Goal: Information Seeking & Learning: Learn about a topic

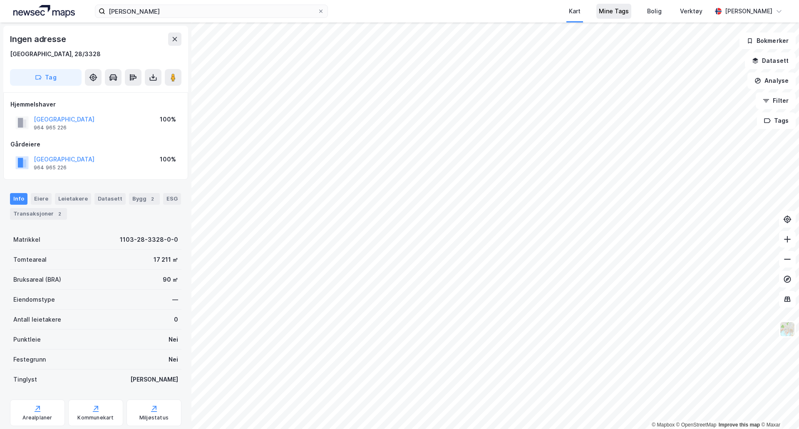
scroll to position [3, 0]
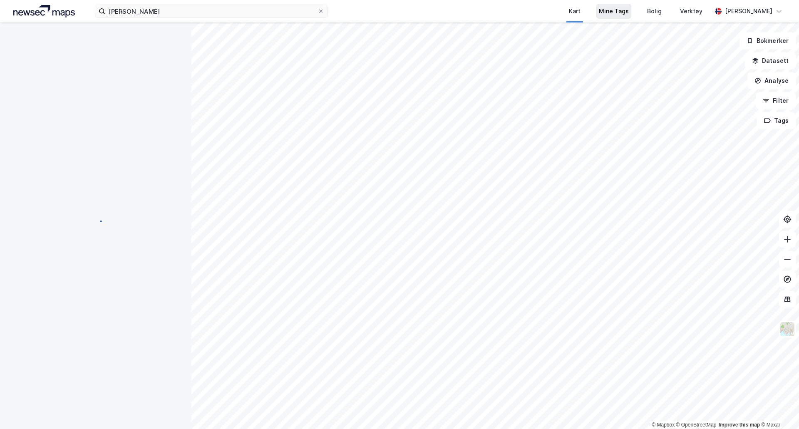
scroll to position [3, 0]
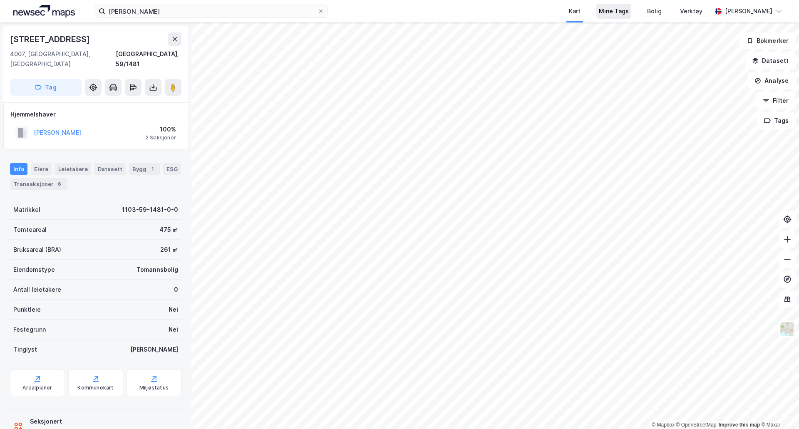
scroll to position [3, 0]
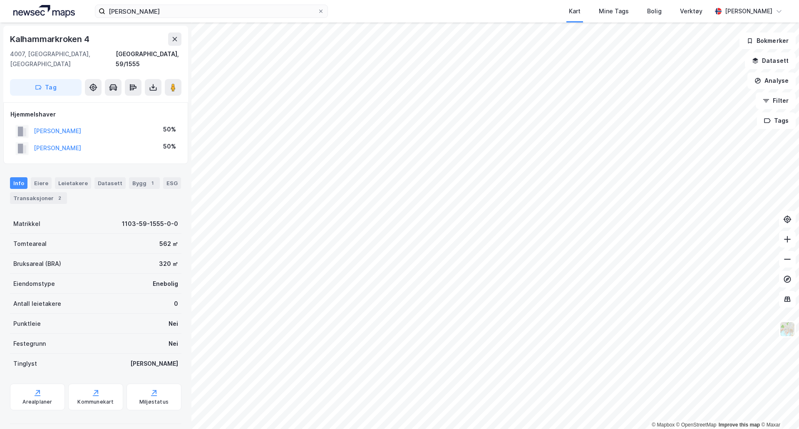
scroll to position [3, 0]
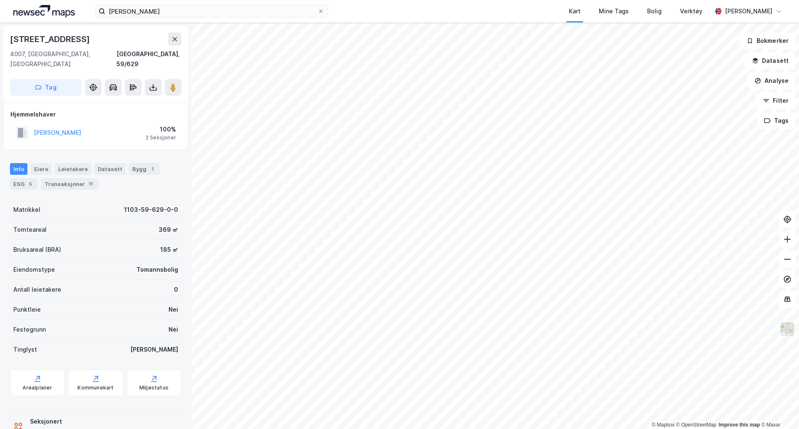
scroll to position [3, 0]
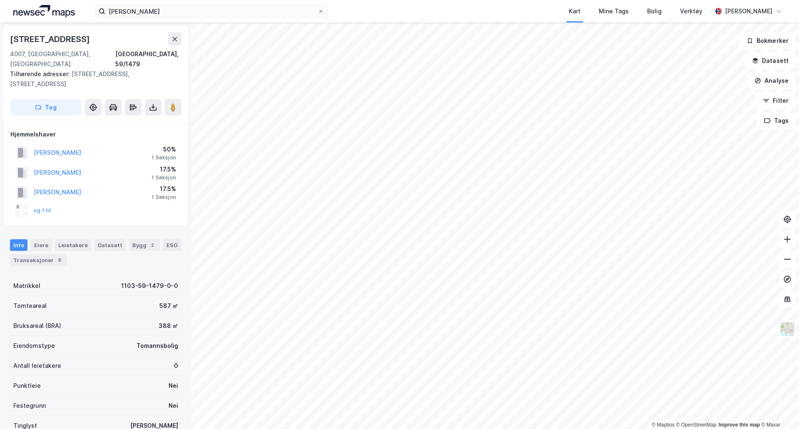
scroll to position [3, 0]
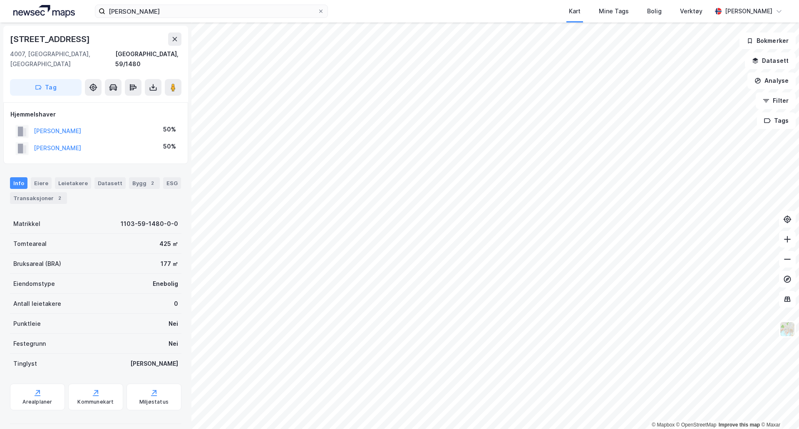
scroll to position [3, 0]
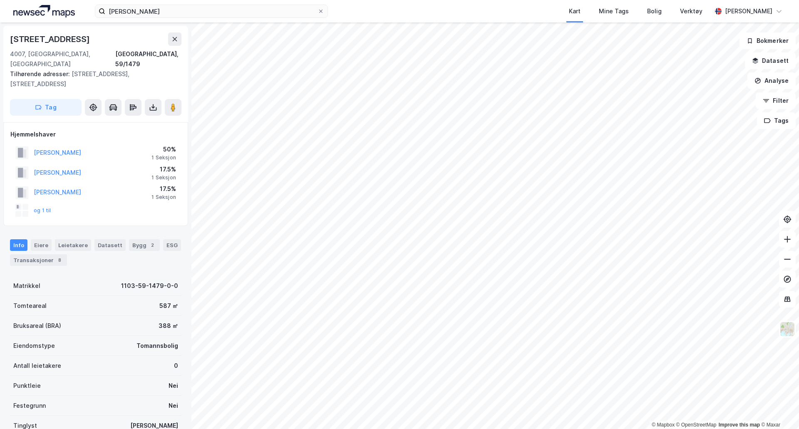
scroll to position [3, 0]
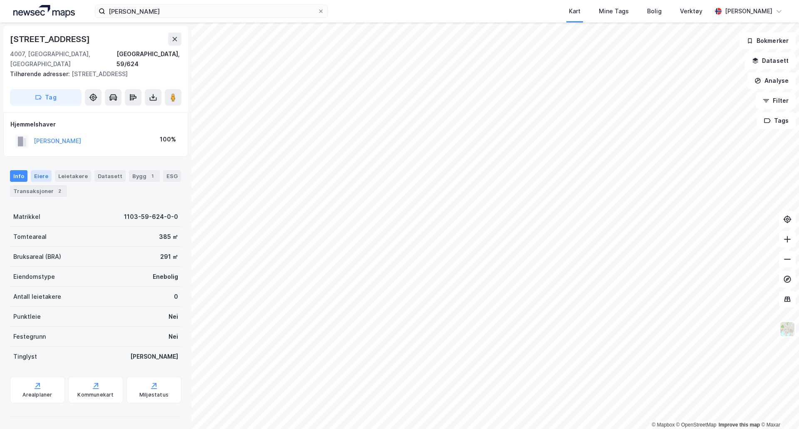
click at [42, 170] on div "Eiere" at bounding box center [41, 176] width 21 height 12
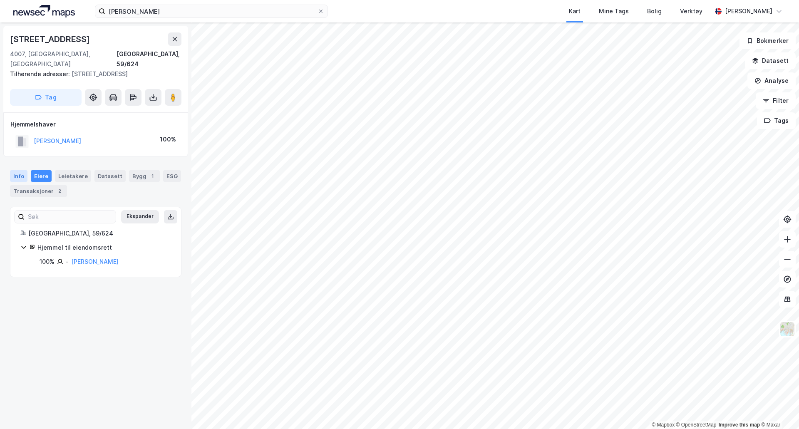
click at [21, 170] on div "Info" at bounding box center [18, 176] width 17 height 12
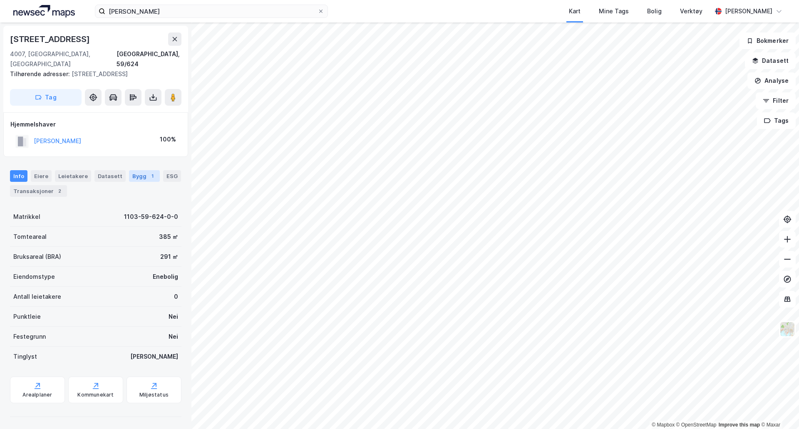
click at [132, 170] on div "Bygg 1" at bounding box center [144, 176] width 31 height 12
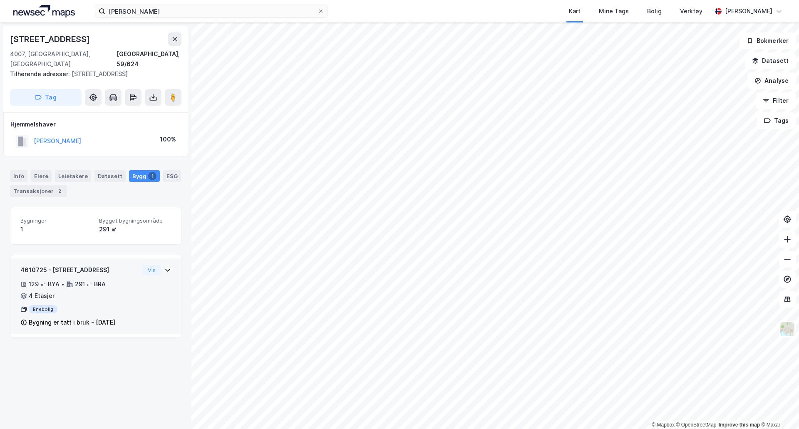
click at [154, 266] on div "4610725 - [GEOGRAPHIC_DATA] 1A 129 ㎡ BYA • 291 ㎡ BRA • 4 Etasjer Enebolig Bygni…" at bounding box center [95, 299] width 151 height 69
click at [155, 265] on div "Vis" at bounding box center [156, 270] width 29 height 10
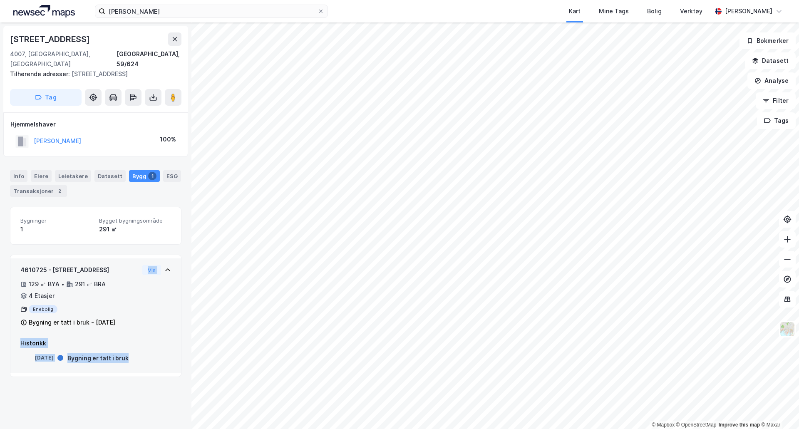
click at [155, 265] on div "Vis" at bounding box center [156, 270] width 29 height 10
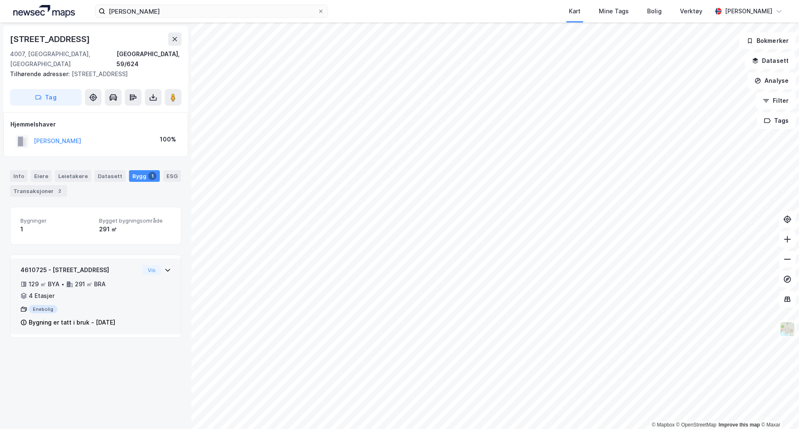
click at [155, 265] on div "Vis" at bounding box center [156, 270] width 29 height 10
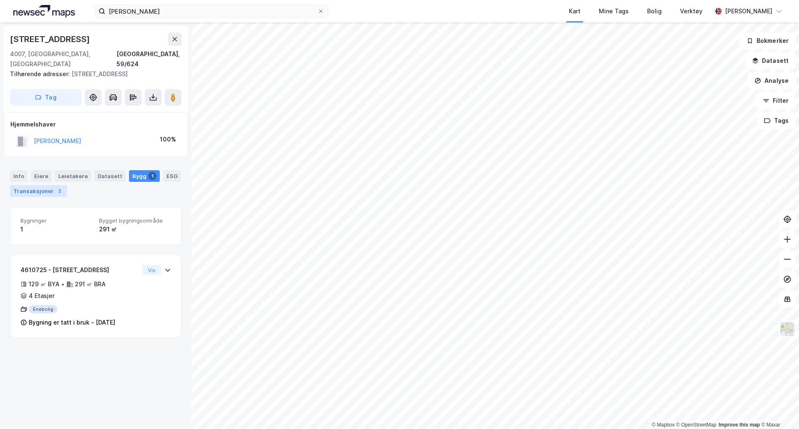
click at [55, 187] on div "2" at bounding box center [59, 191] width 8 height 8
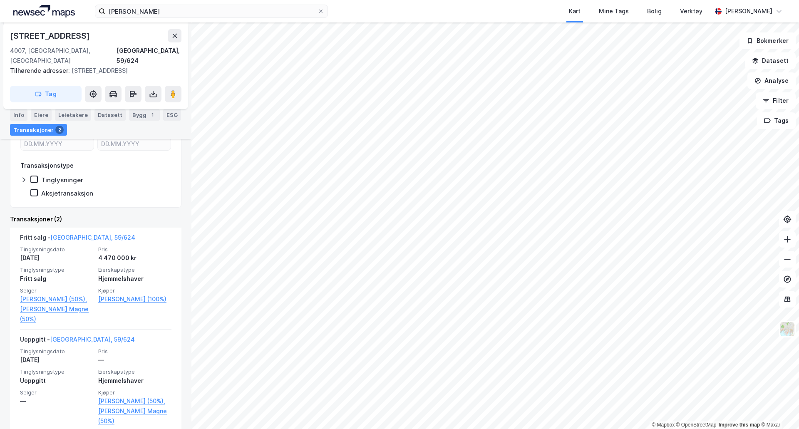
scroll to position [127, 0]
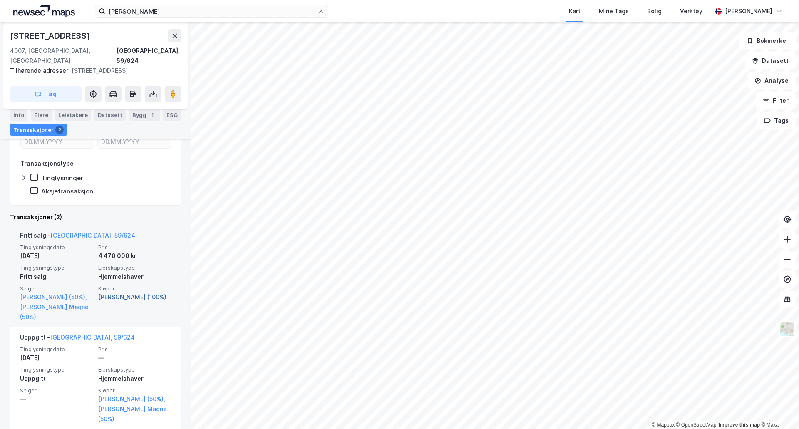
click at [107, 292] on link "[PERSON_NAME] (100%)" at bounding box center [134, 297] width 73 height 10
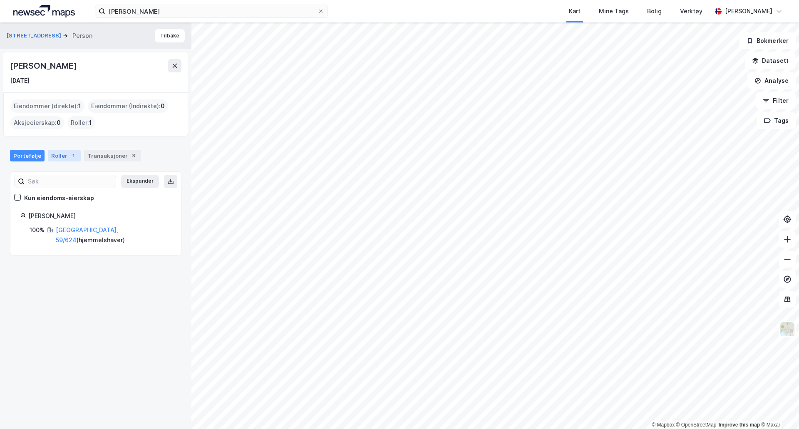
click at [71, 159] on div "1" at bounding box center [73, 155] width 8 height 8
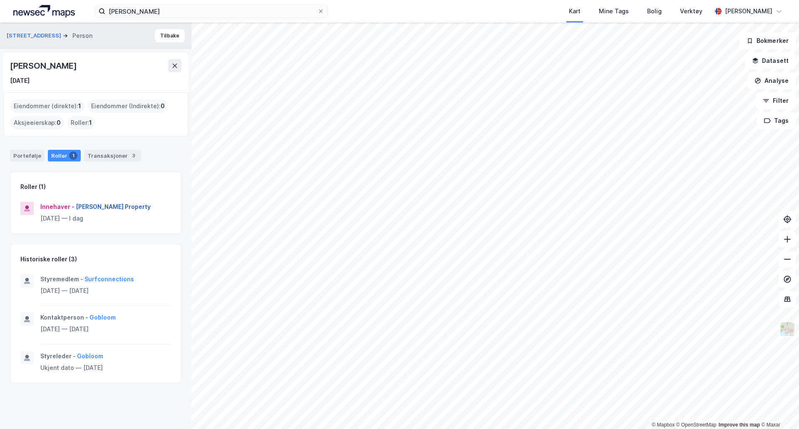
click at [0, 0] on button "[PERSON_NAME] Property" at bounding box center [0, 0] width 0 height 0
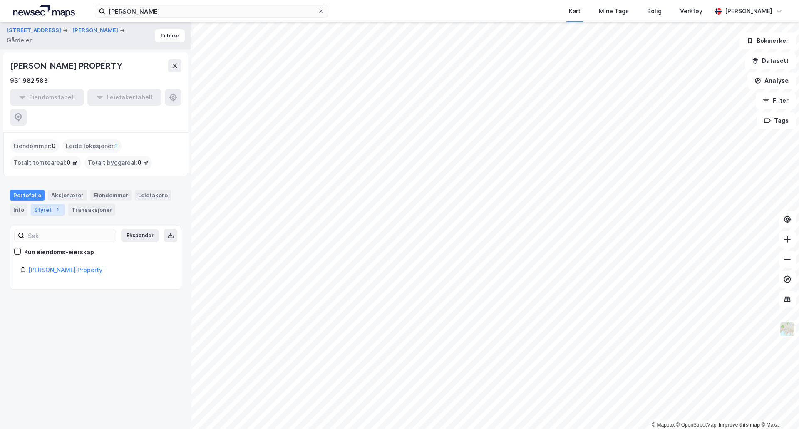
click at [53, 206] on div "1" at bounding box center [57, 210] width 8 height 8
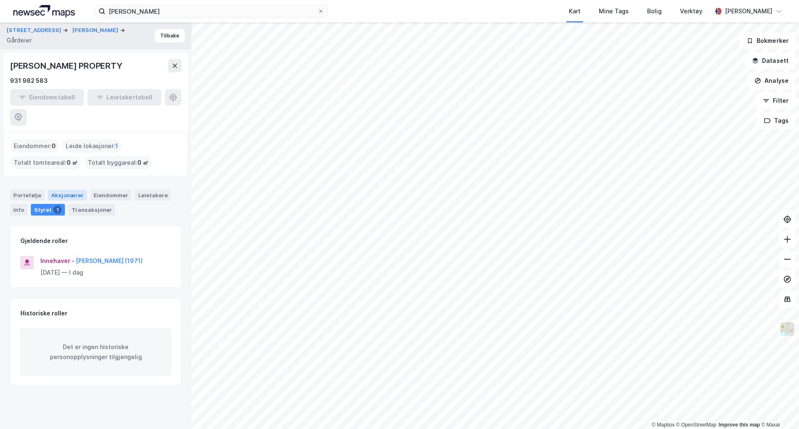
click at [58, 190] on div "Aksjonærer" at bounding box center [67, 195] width 39 height 11
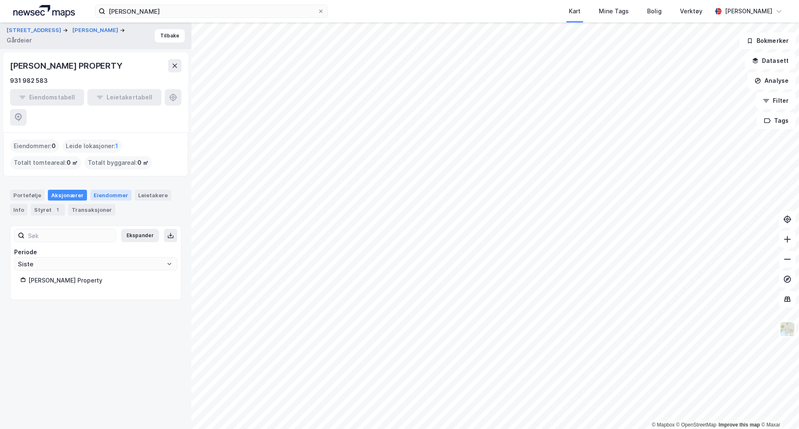
click at [104, 190] on div "Eiendommer" at bounding box center [110, 195] width 41 height 11
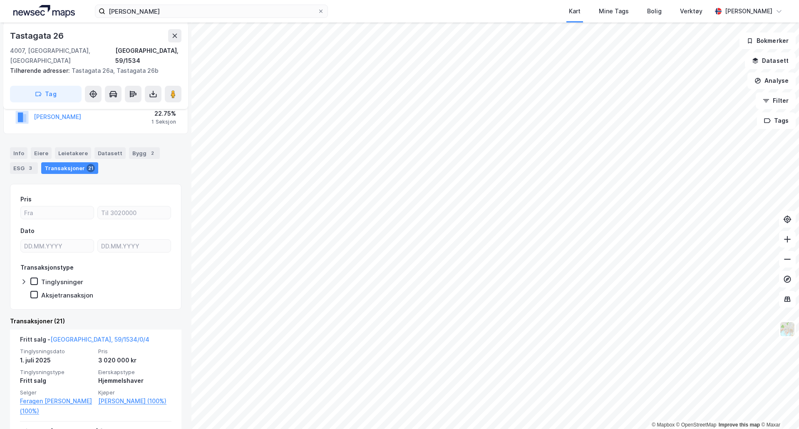
scroll to position [171, 0]
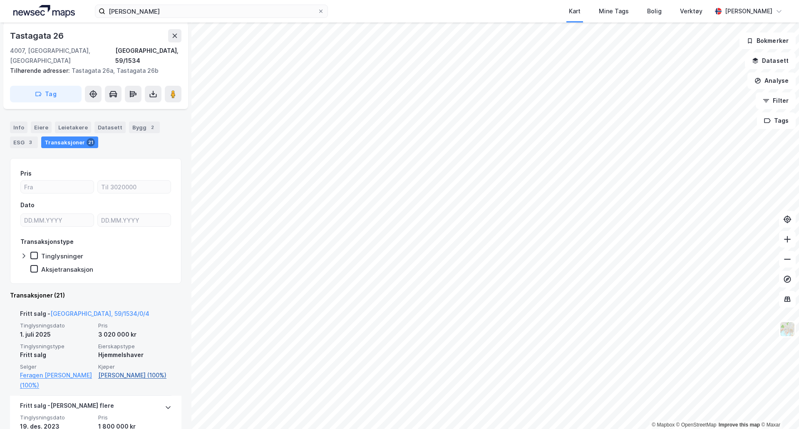
click at [156, 370] on link "[PERSON_NAME] (100%)" at bounding box center [134, 375] width 73 height 10
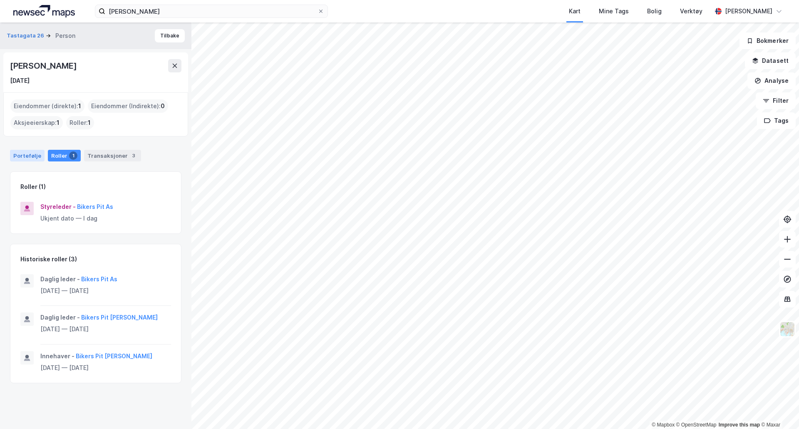
click at [30, 151] on div "Portefølje" at bounding box center [27, 156] width 35 height 12
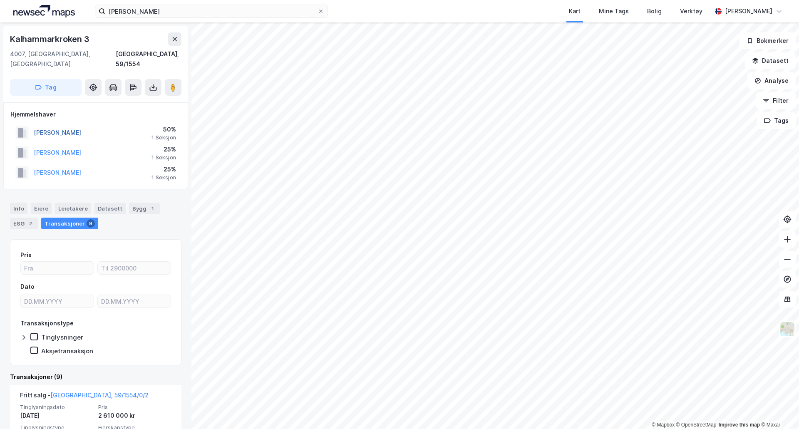
click at [0, 0] on button "[PERSON_NAME]" at bounding box center [0, 0] width 0 height 0
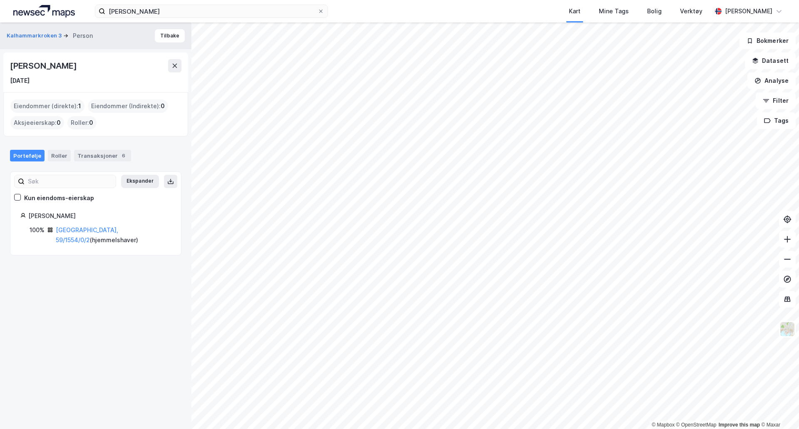
click at [91, 162] on div "Portefølje Roller Transaksjoner 6" at bounding box center [95, 152] width 191 height 25
click at [91, 156] on div "Transaksjoner 6" at bounding box center [102, 156] width 57 height 12
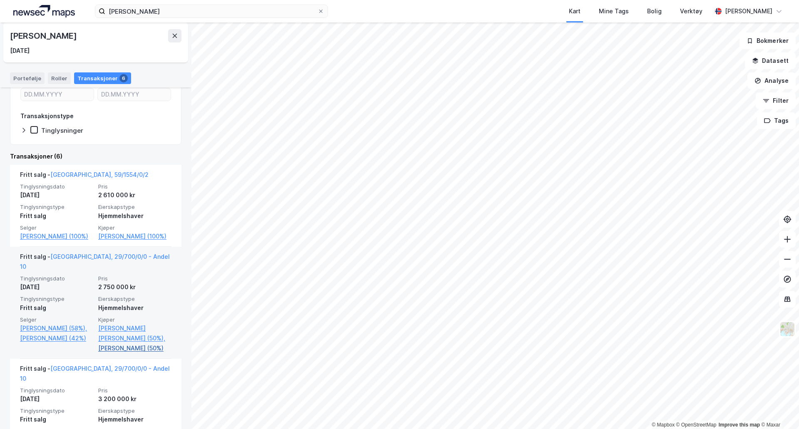
scroll to position [125, 0]
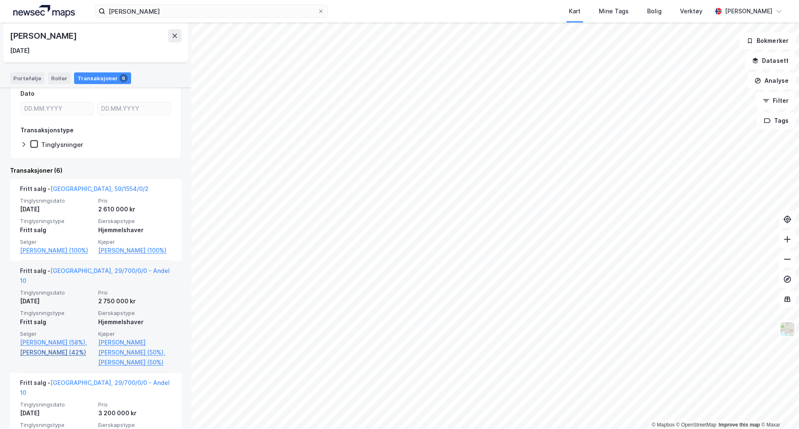
click at [64, 347] on link "[PERSON_NAME] (42%)" at bounding box center [56, 352] width 73 height 10
